Goal: Check status: Check status

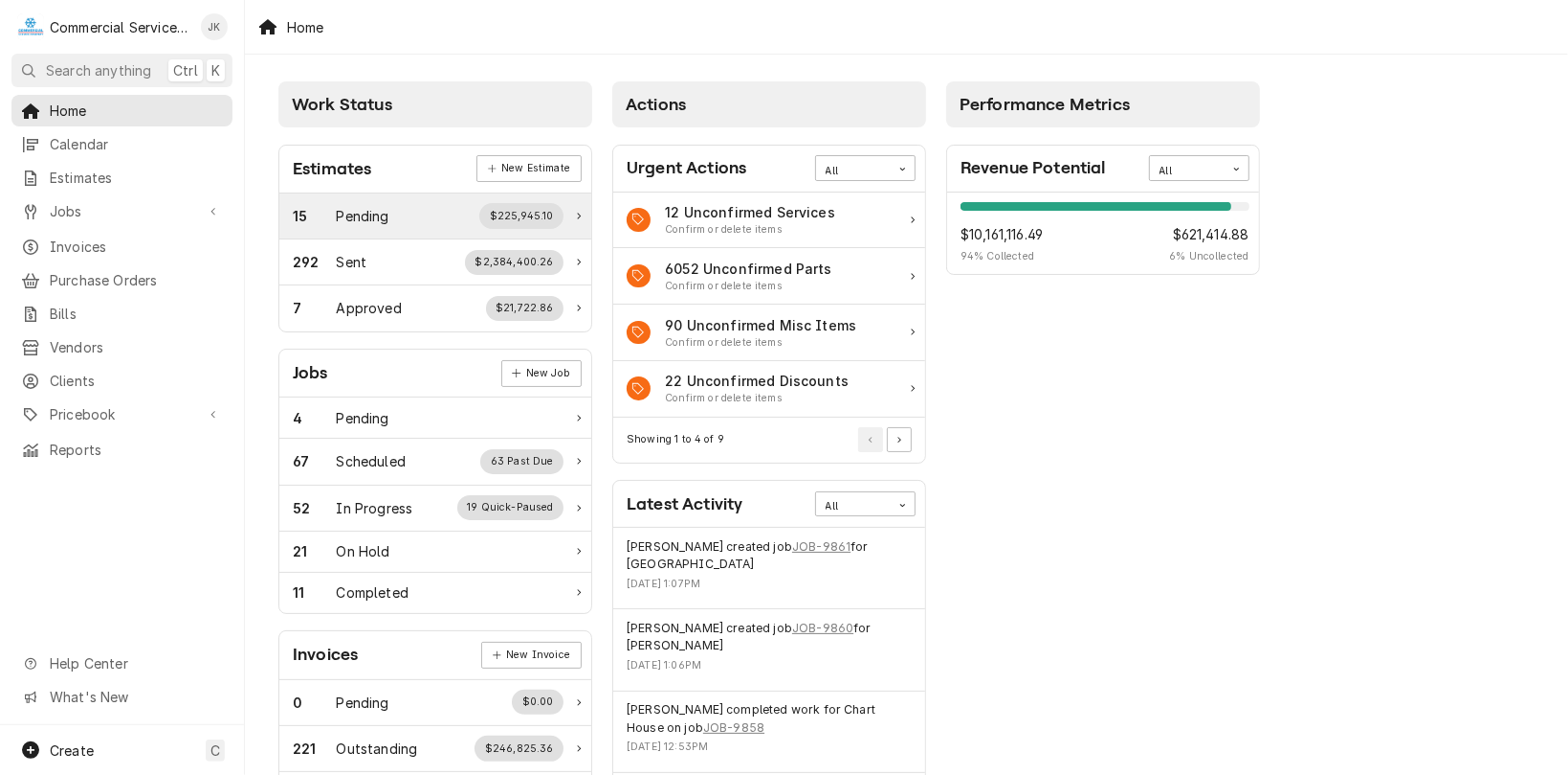
click at [522, 218] on div "$225,945.10" at bounding box center [521, 215] width 84 height 25
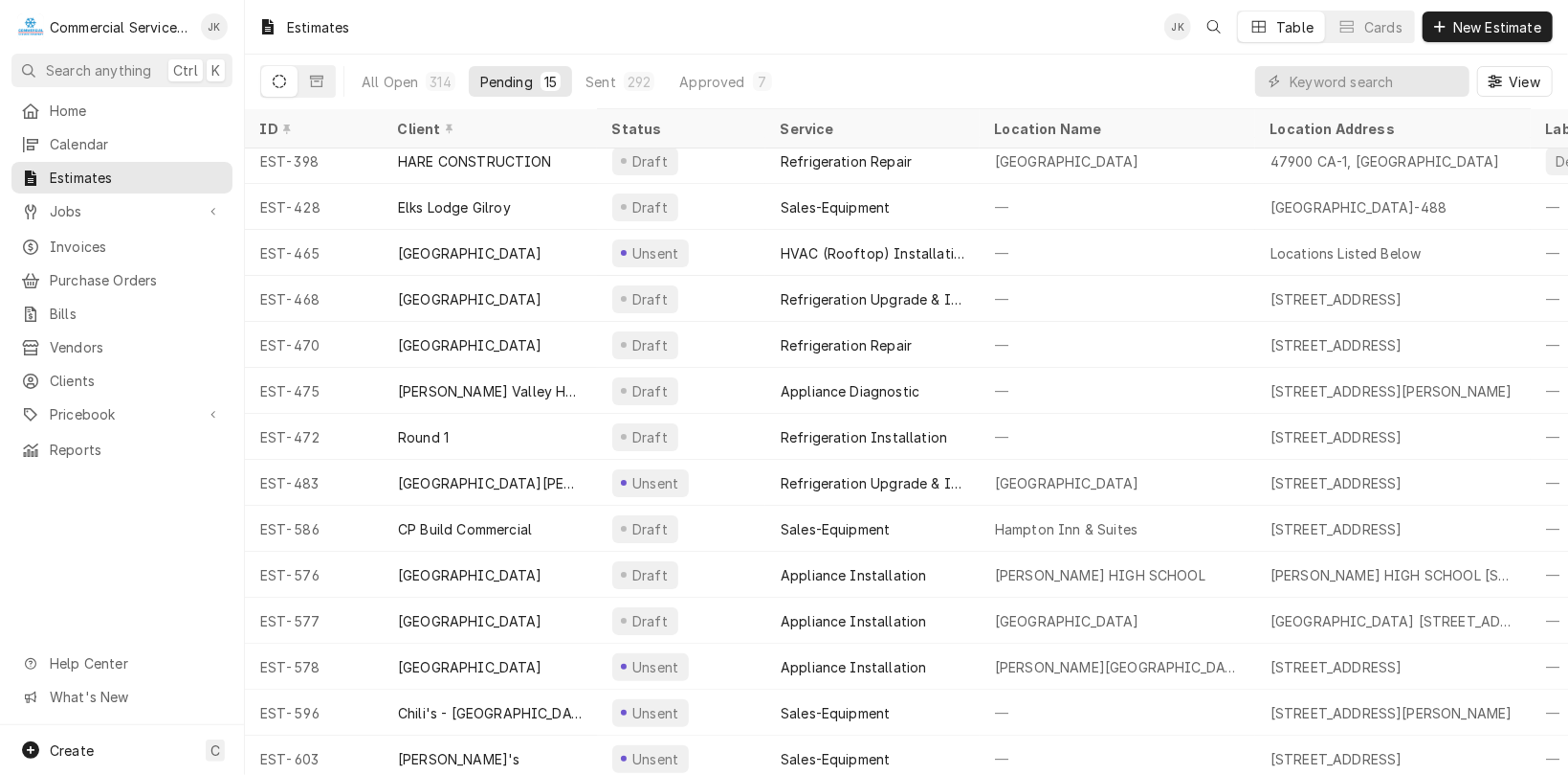
scroll to position [68, 0]
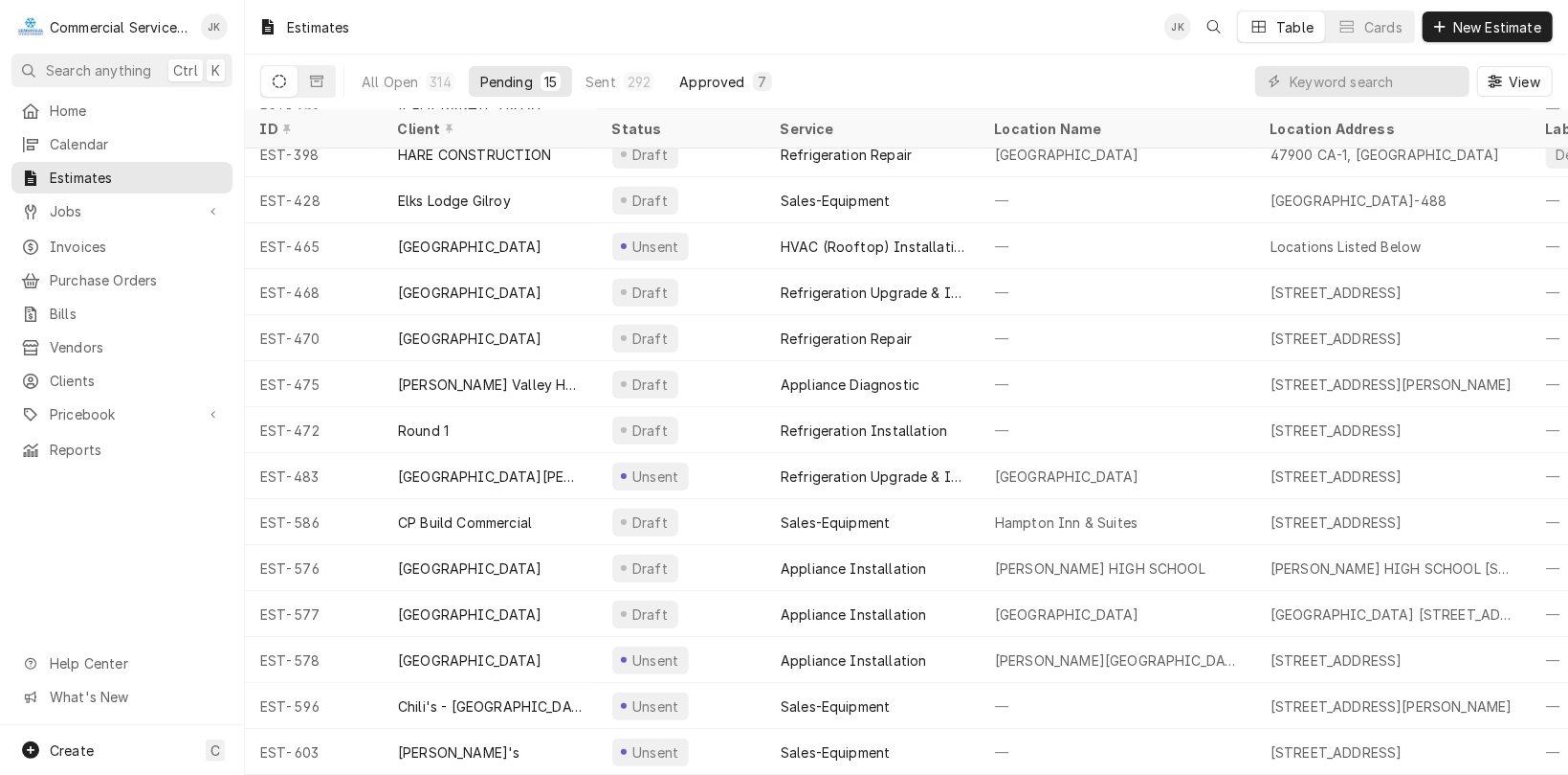
click at [722, 80] on div "Approved" at bounding box center [712, 81] width 65 height 20
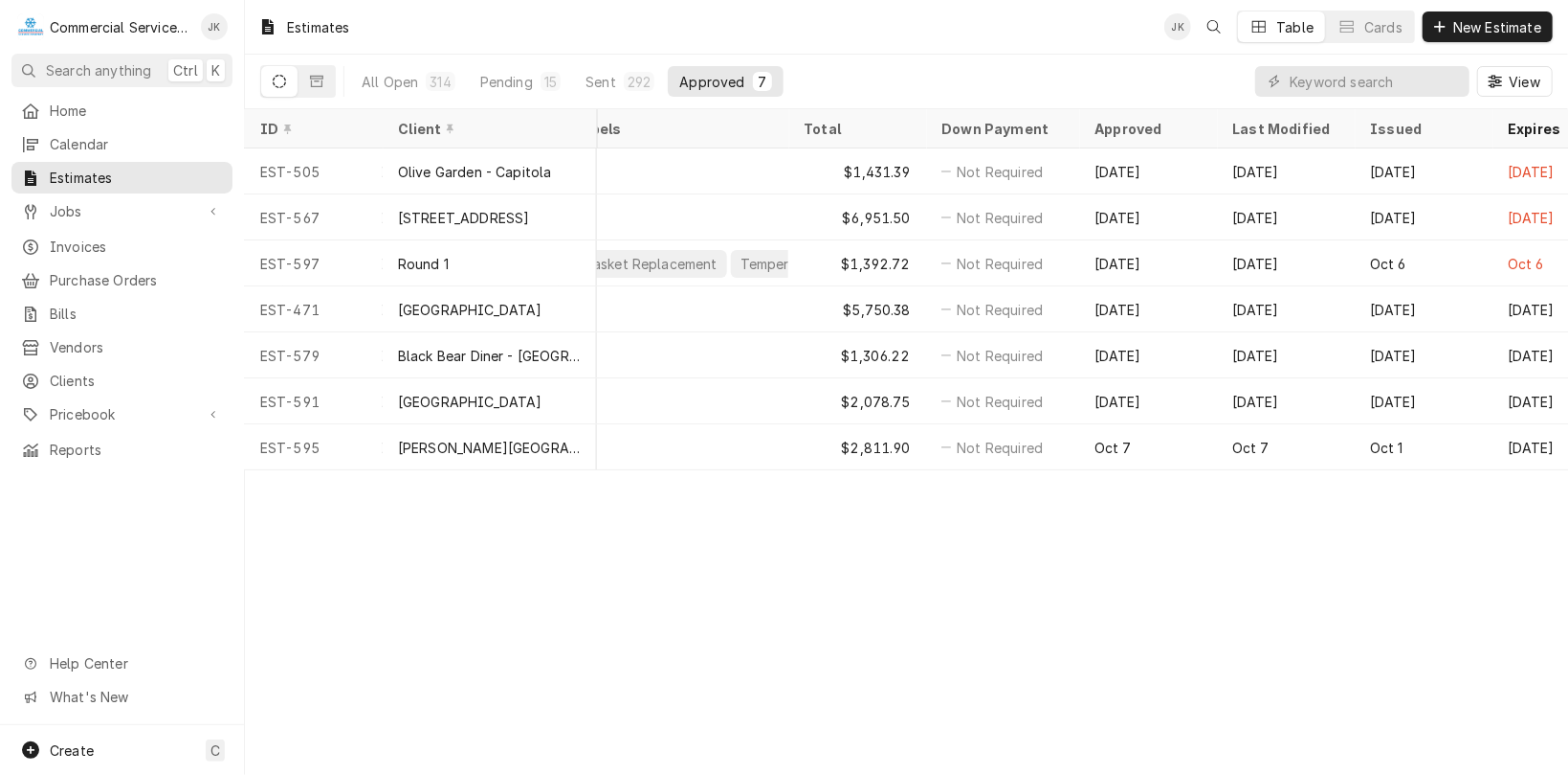
scroll to position [0, 975]
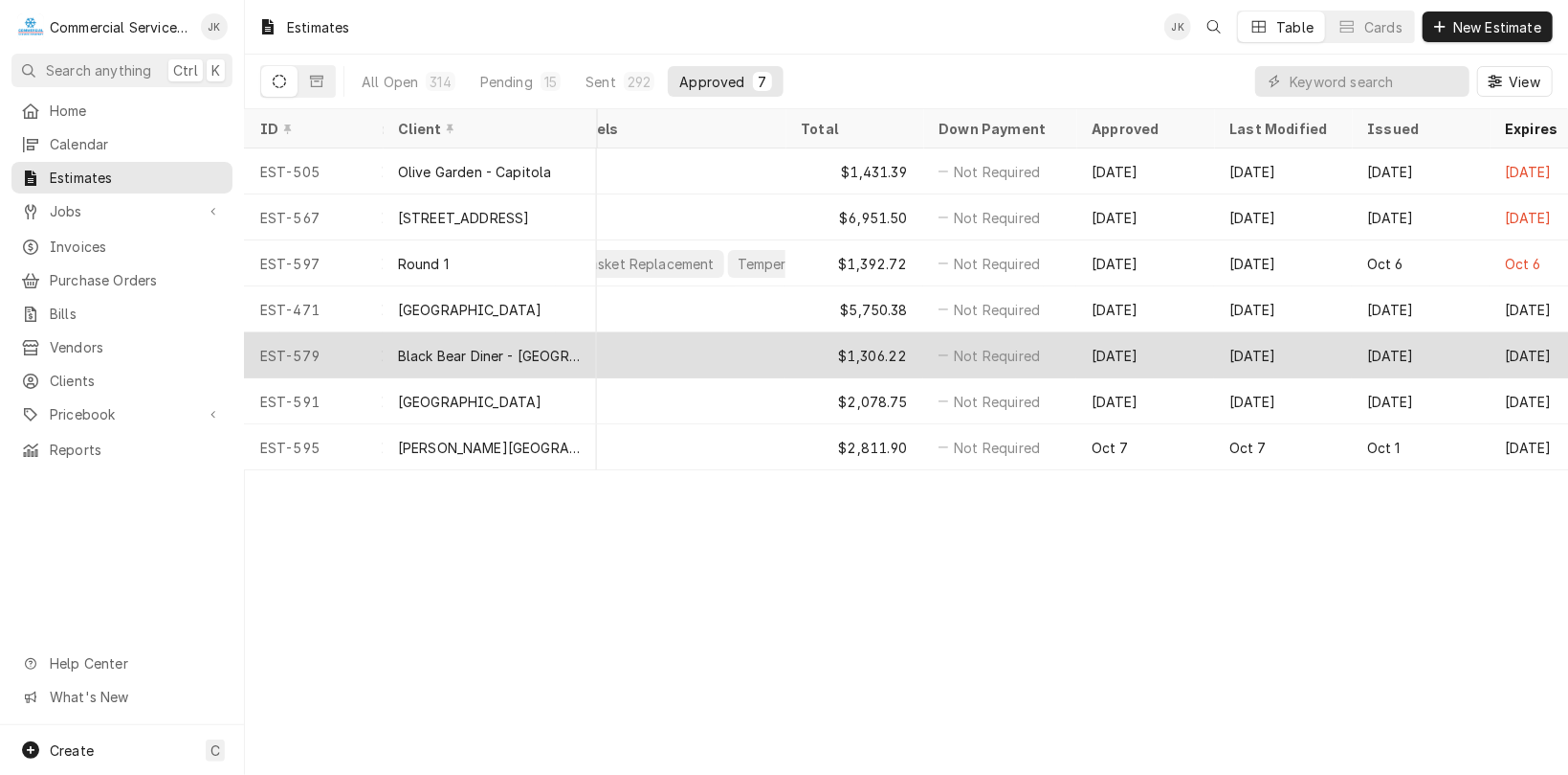
click at [454, 354] on div "Black Bear Diner - Monterey" at bounding box center [489, 355] width 183 height 20
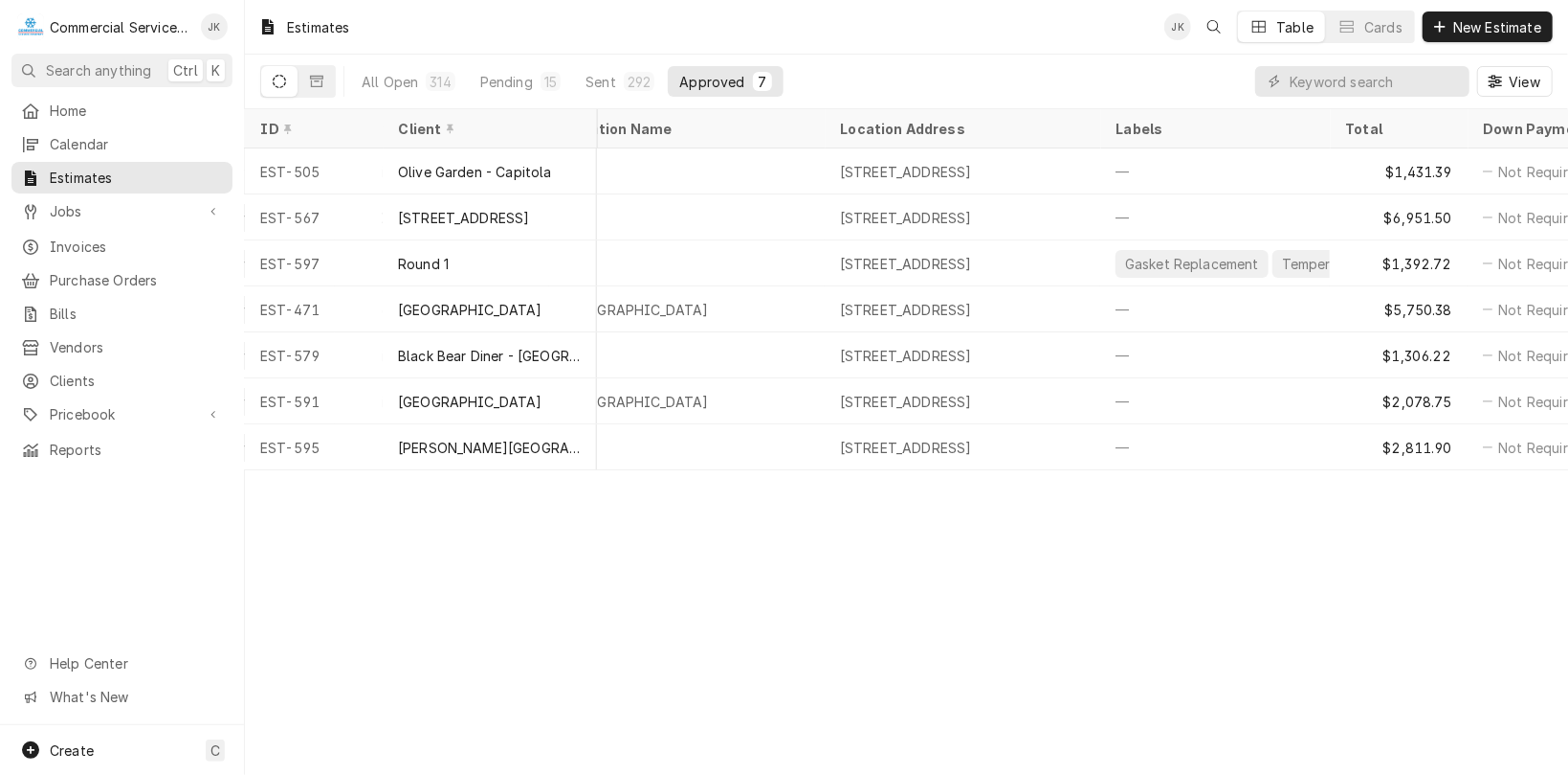
scroll to position [0, 490]
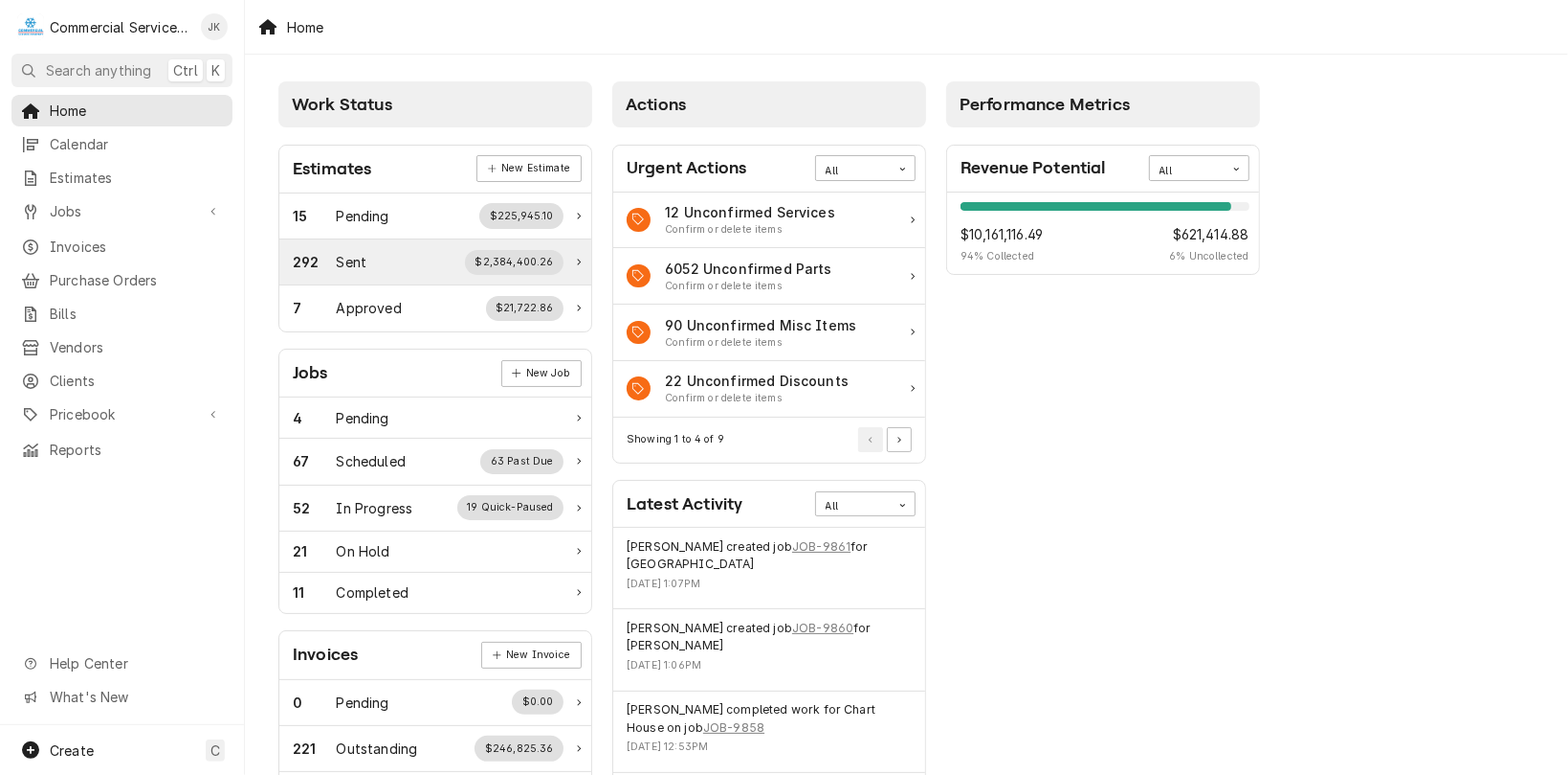
click at [451, 262] on div "292 Sent $2,384,400.26" at bounding box center [427, 262] width 271 height 25
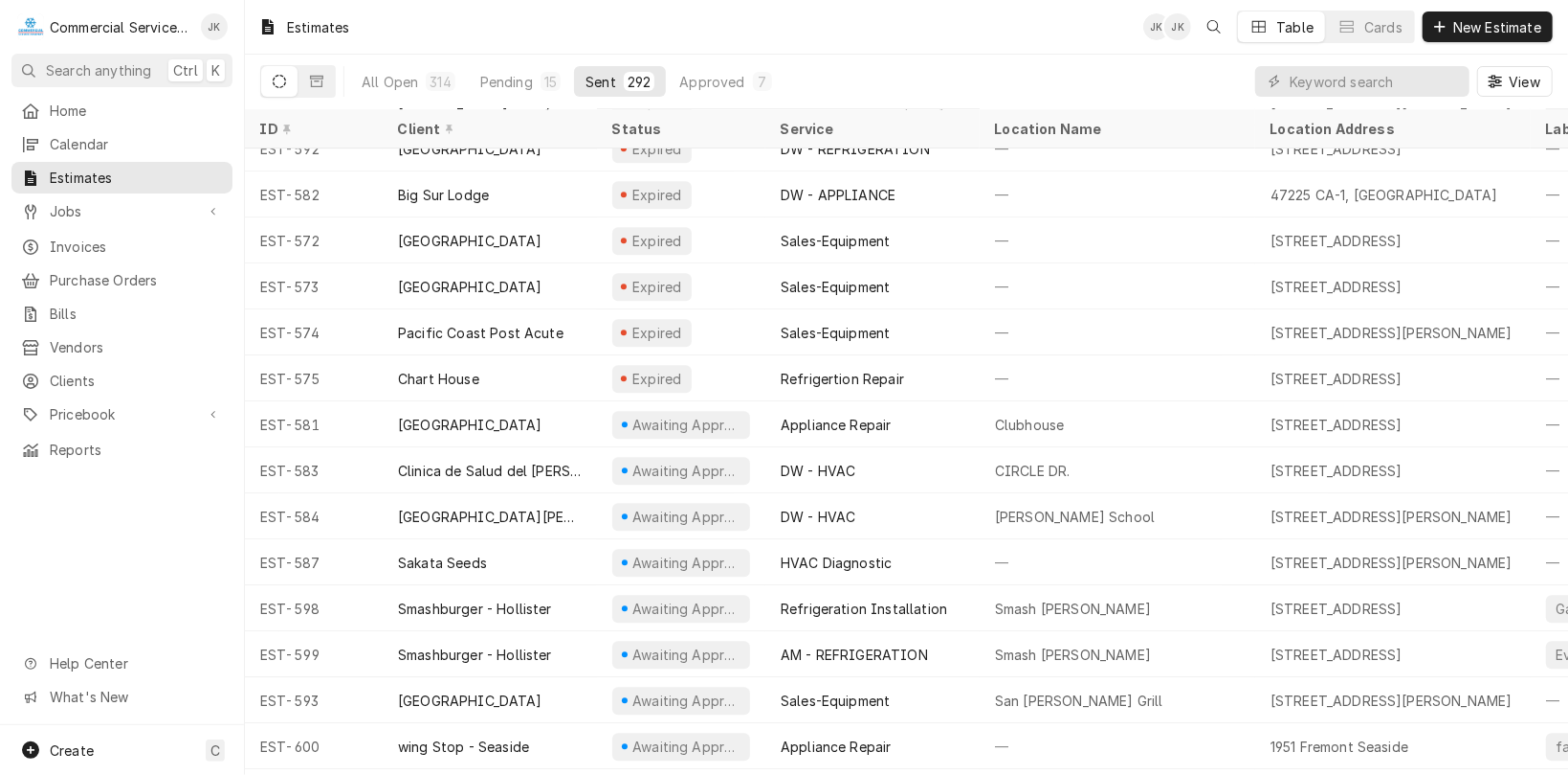
scroll to position [12800, 0]
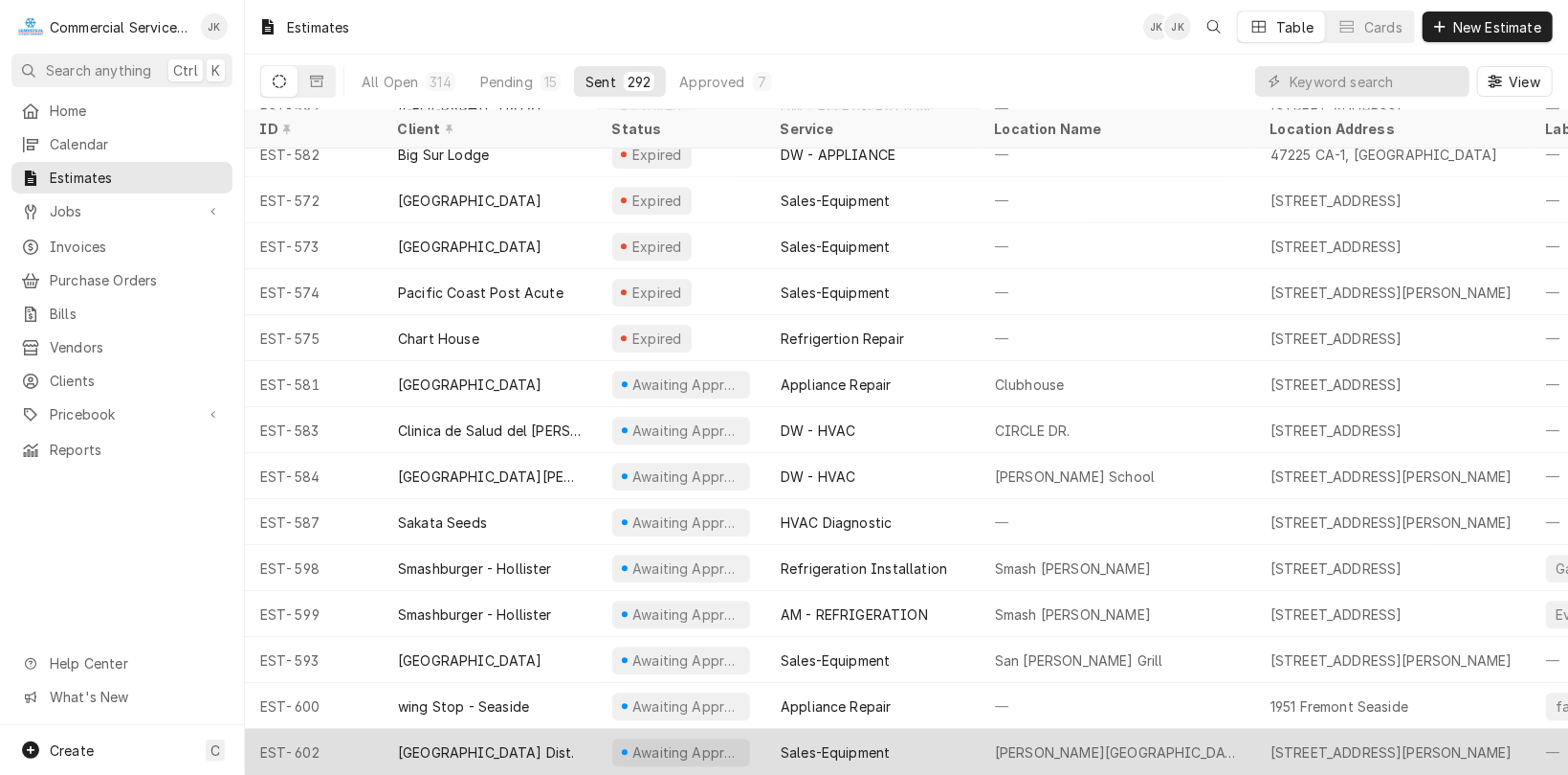
click at [489, 742] on div "[GEOGRAPHIC_DATA] Dist." at bounding box center [486, 752] width 178 height 20
